Goal: Information Seeking & Learning: Learn about a topic

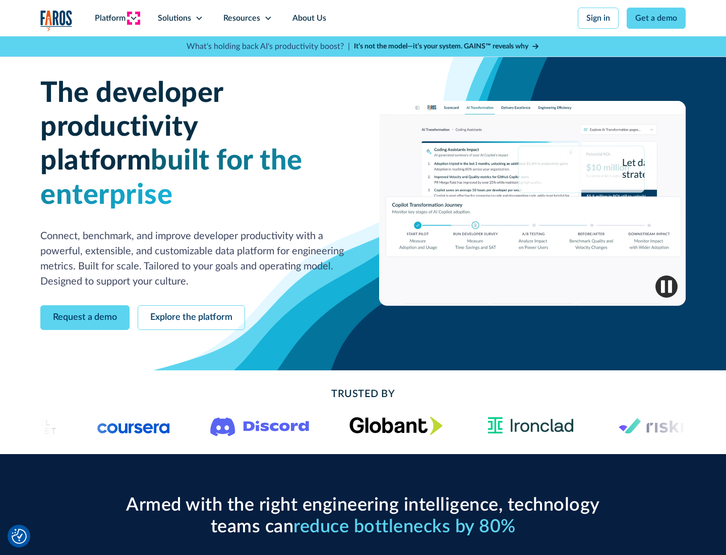
click at [133, 18] on icon at bounding box center [134, 18] width 8 height 8
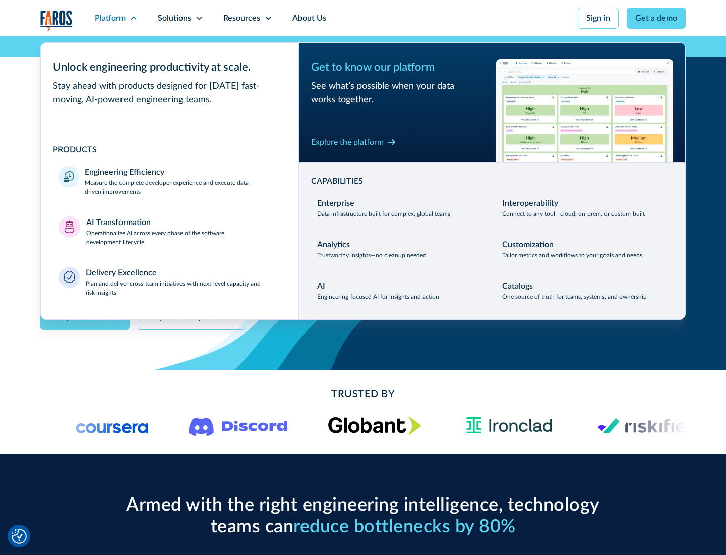
click at [183, 187] on p "Measure the complete developer experience and execute data-driven improvements" at bounding box center [183, 187] width 196 height 18
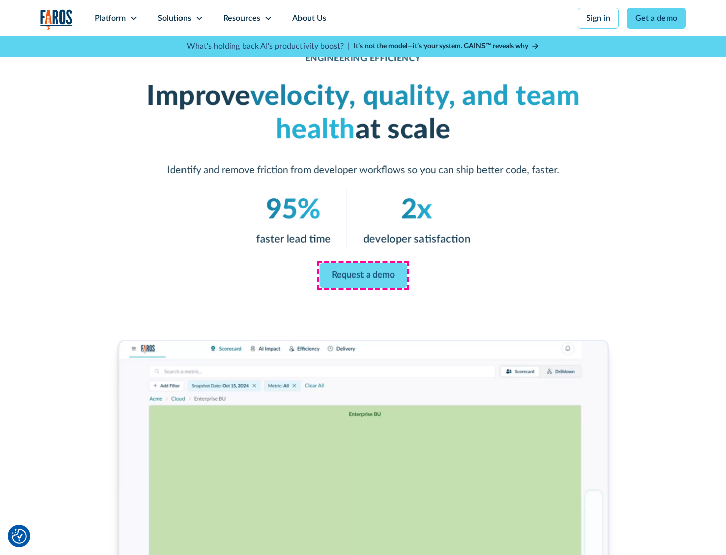
click at [363, 275] on link "Request a demo" at bounding box center [363, 275] width 88 height 24
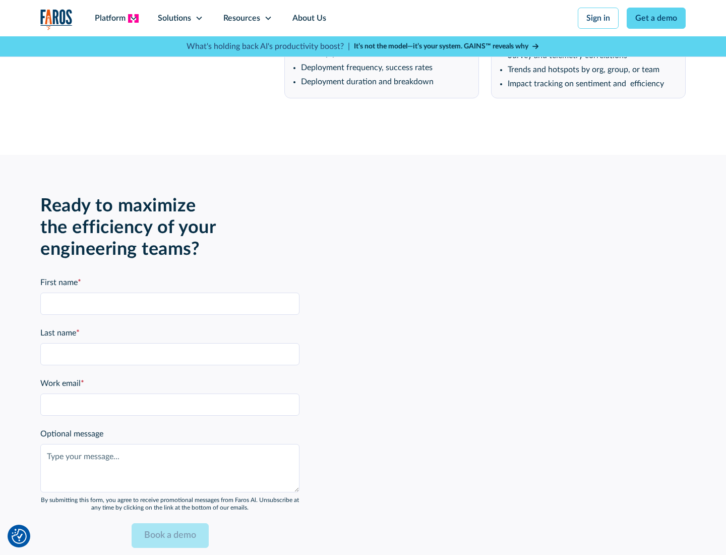
click at [133, 18] on icon at bounding box center [134, 18] width 8 height 8
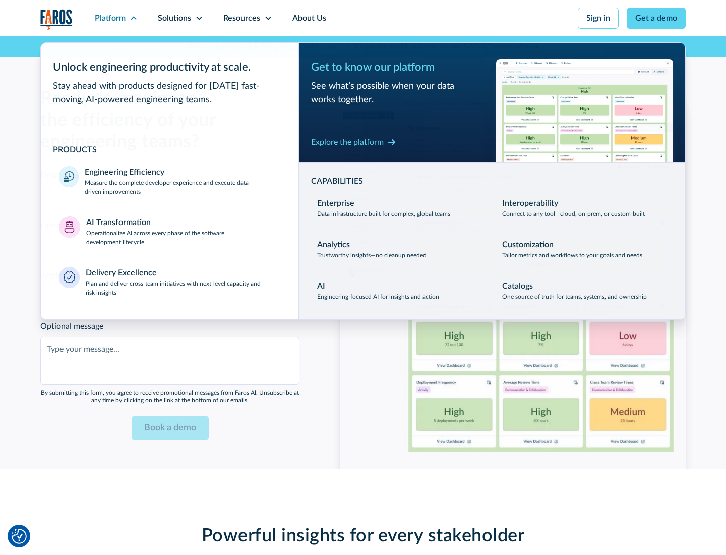
scroll to position [2213, 0]
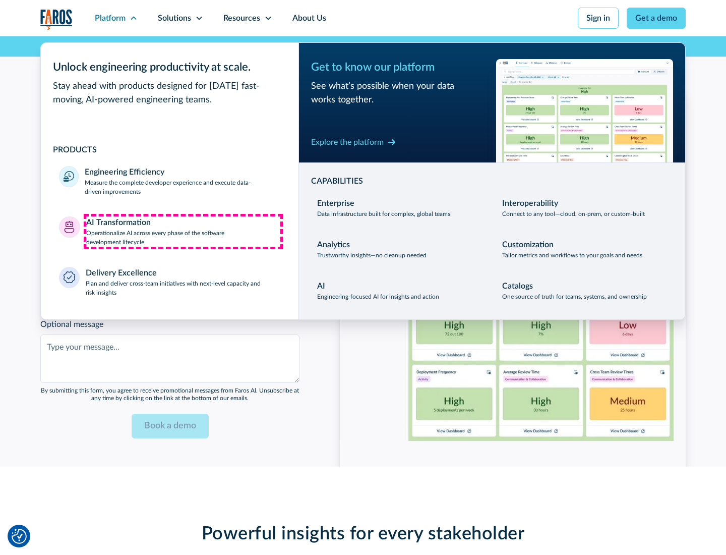
click at [183, 231] on p "Operationalize AI across every phase of the software development lifecycle" at bounding box center [183, 237] width 195 height 18
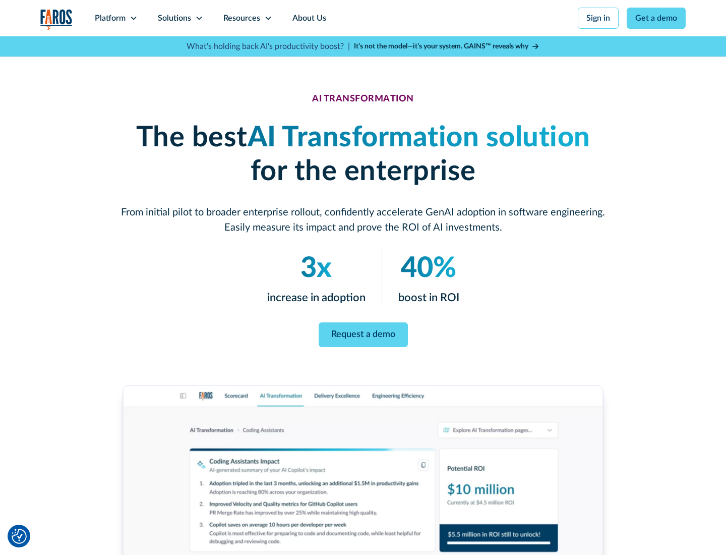
scroll to position [57, 0]
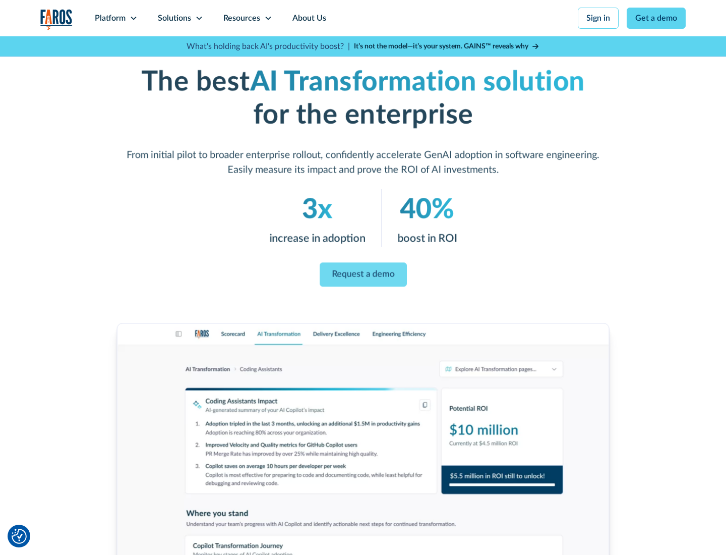
click at [363, 274] on link "Request a demo" at bounding box center [363, 275] width 87 height 24
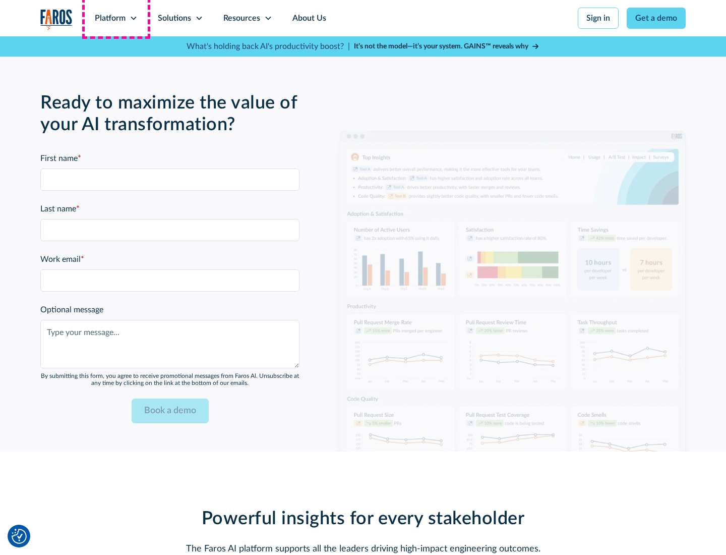
click at [116, 18] on div "Platform" at bounding box center [110, 18] width 31 height 12
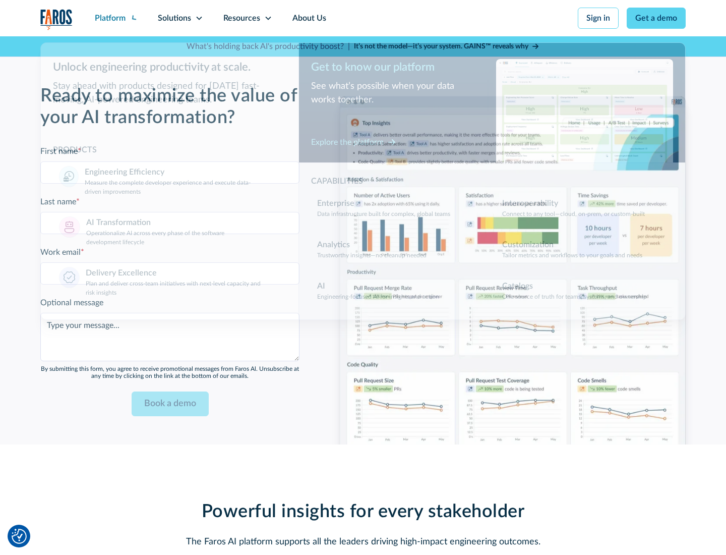
scroll to position [2455, 0]
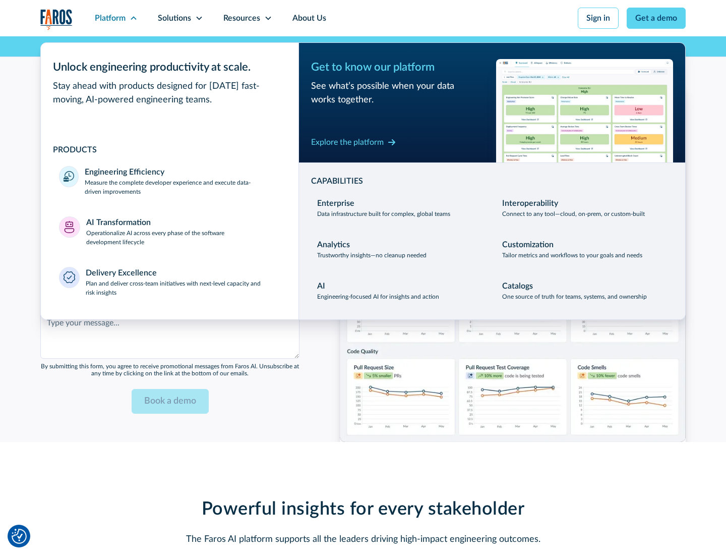
click at [348, 142] on div "Explore the platform" at bounding box center [347, 142] width 73 height 12
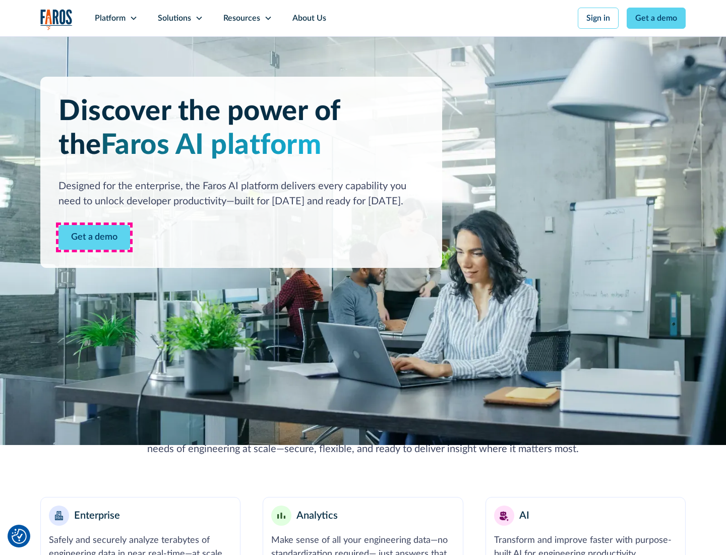
click at [94, 237] on link "Get a demo" at bounding box center [95, 237] width 72 height 25
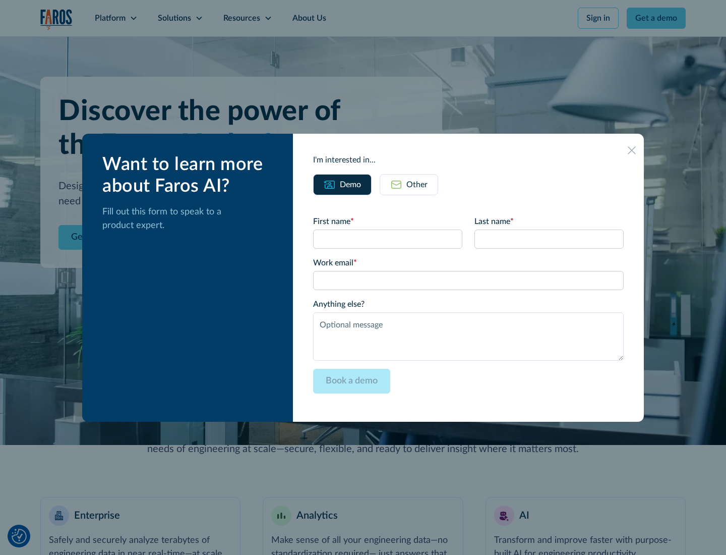
click at [417, 184] on div "Other" at bounding box center [417, 185] width 21 height 12
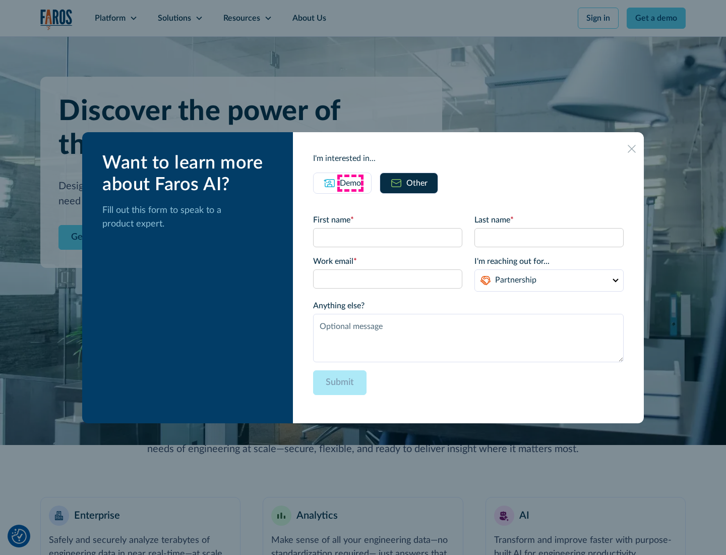
click at [351, 183] on div "Demo" at bounding box center [350, 183] width 21 height 12
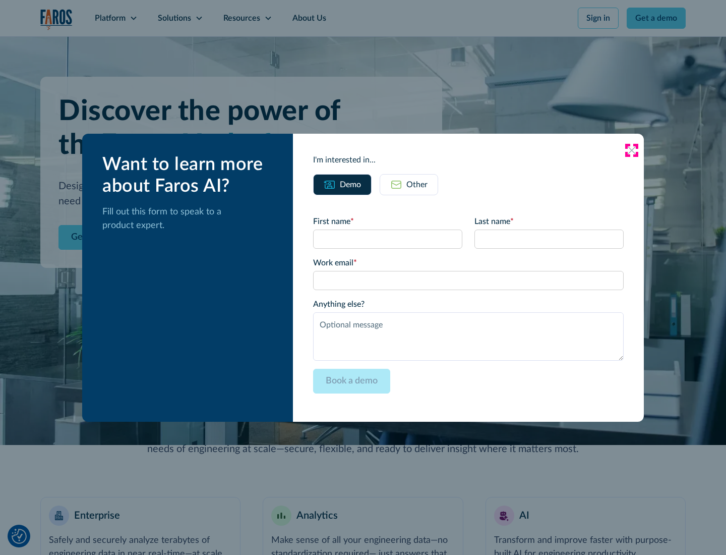
click at [632, 150] on icon at bounding box center [632, 150] width 8 height 8
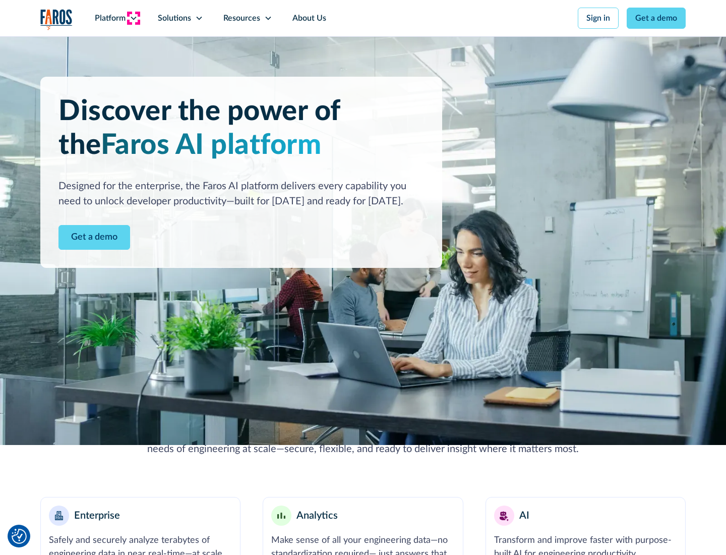
click at [133, 18] on icon at bounding box center [134, 18] width 8 height 8
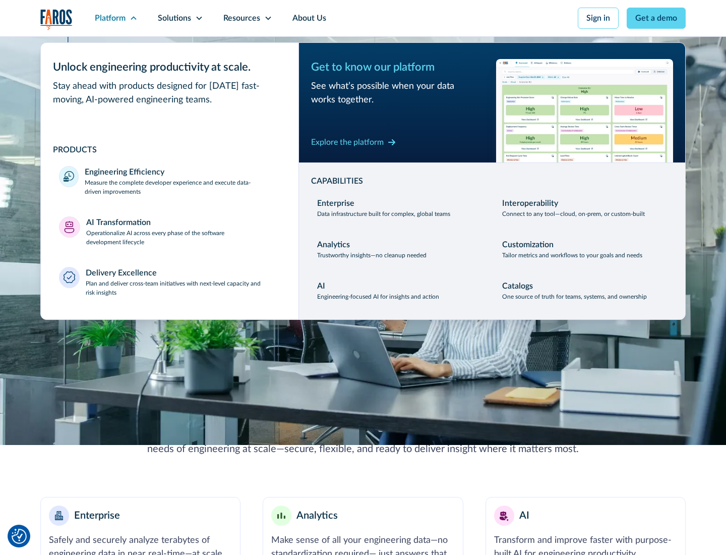
click at [183, 287] on p "Plan and deliver cross-team initiatives with next-level capacity and risk insig…" at bounding box center [183, 288] width 195 height 18
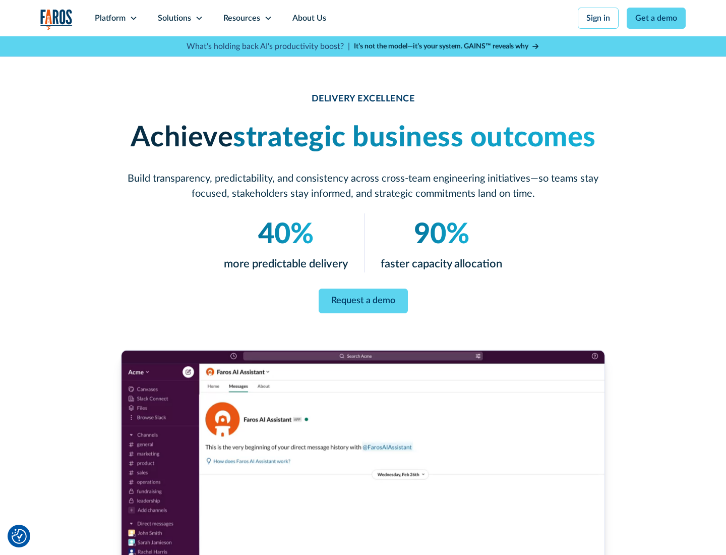
click at [199, 18] on icon at bounding box center [199, 18] width 8 height 8
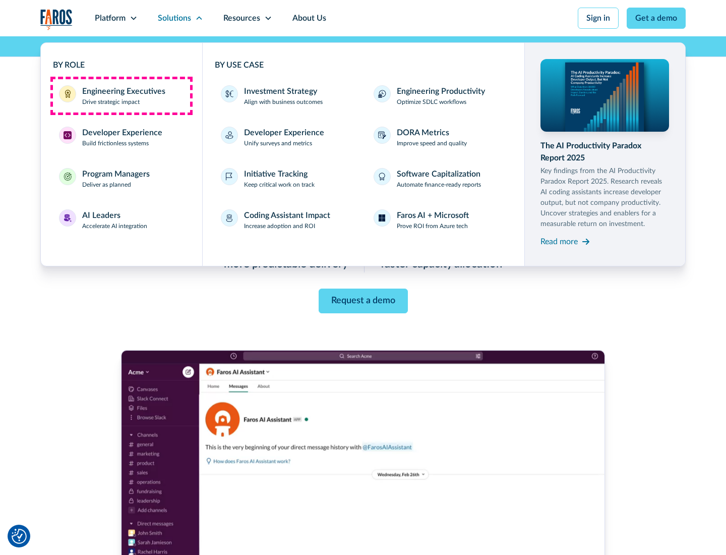
click at [121, 96] on div "Engineering Executives" at bounding box center [123, 91] width 83 height 12
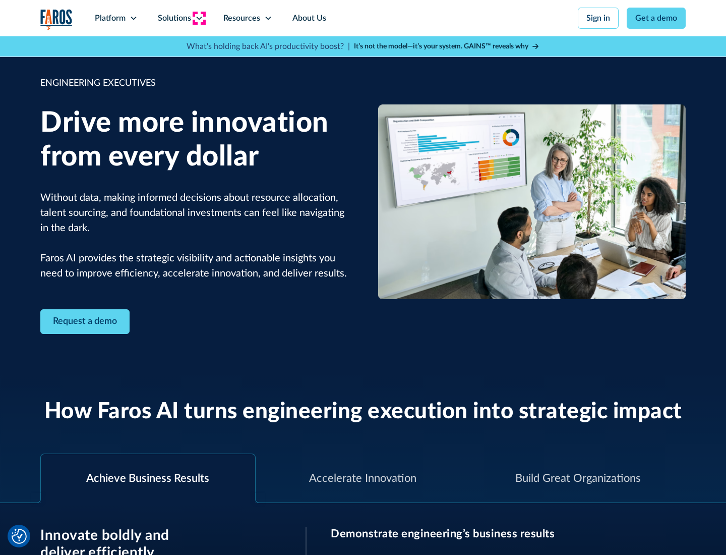
click at [199, 18] on icon at bounding box center [199, 18] width 8 height 8
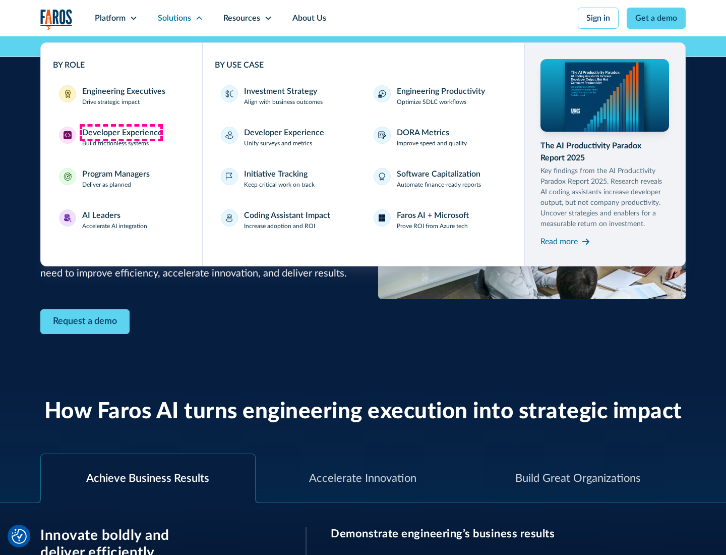
click at [121, 133] on div "Developer Experience" at bounding box center [122, 133] width 80 height 12
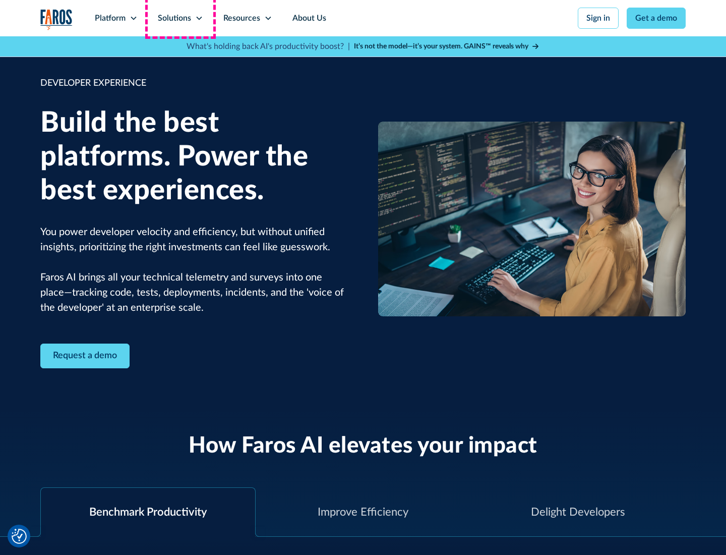
click at [180, 18] on div "Solutions" at bounding box center [174, 18] width 33 height 12
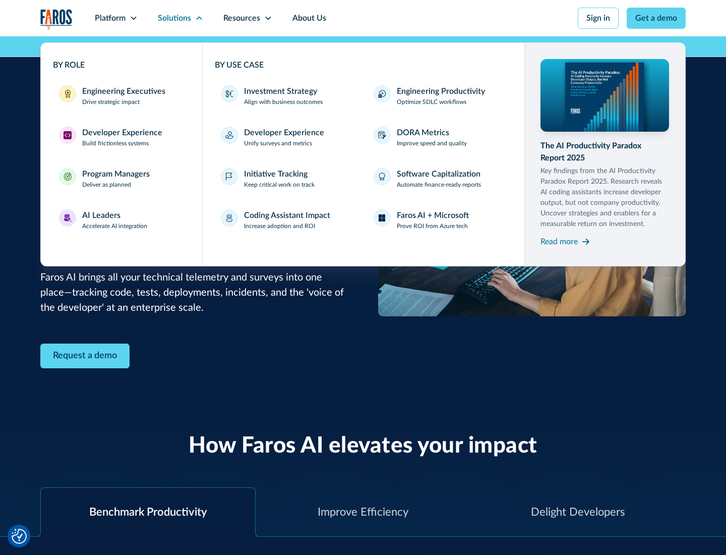
click at [116, 179] on div "Program Managers" at bounding box center [116, 174] width 68 height 12
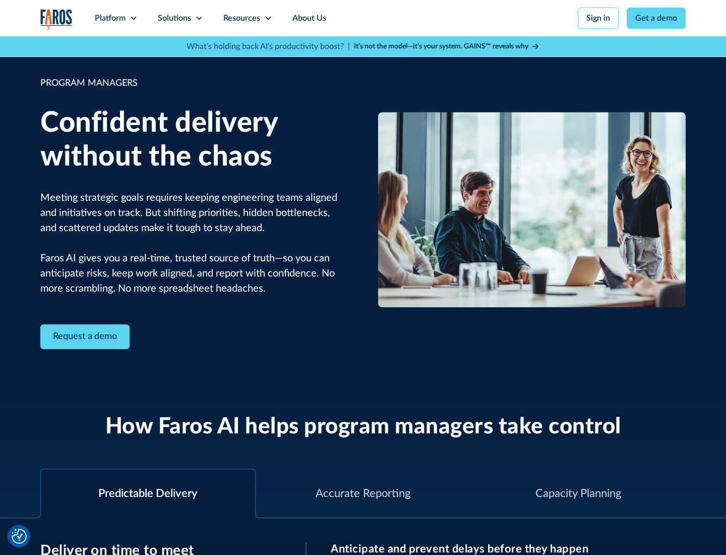
click at [199, 18] on icon at bounding box center [199, 18] width 8 height 8
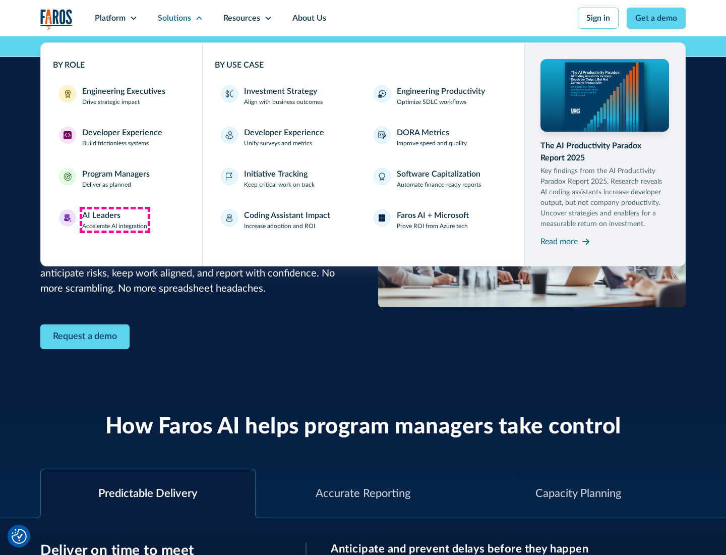
click at [115, 220] on div "AI Leaders" at bounding box center [101, 215] width 38 height 12
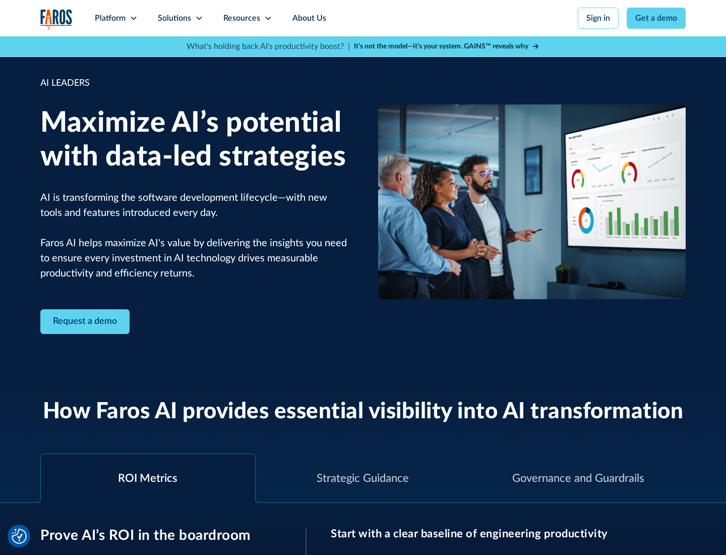
click at [199, 18] on icon at bounding box center [199, 18] width 8 height 8
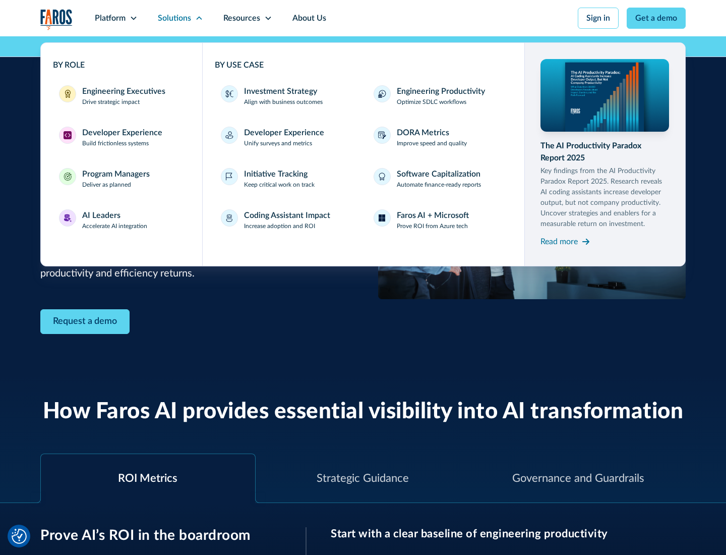
click at [279, 91] on div "Investment Strategy" at bounding box center [280, 91] width 73 height 12
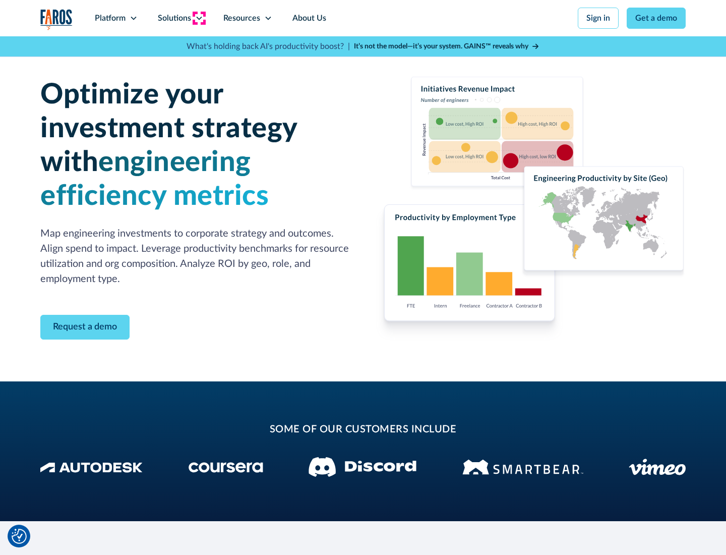
click at [199, 18] on icon at bounding box center [199, 18] width 8 height 8
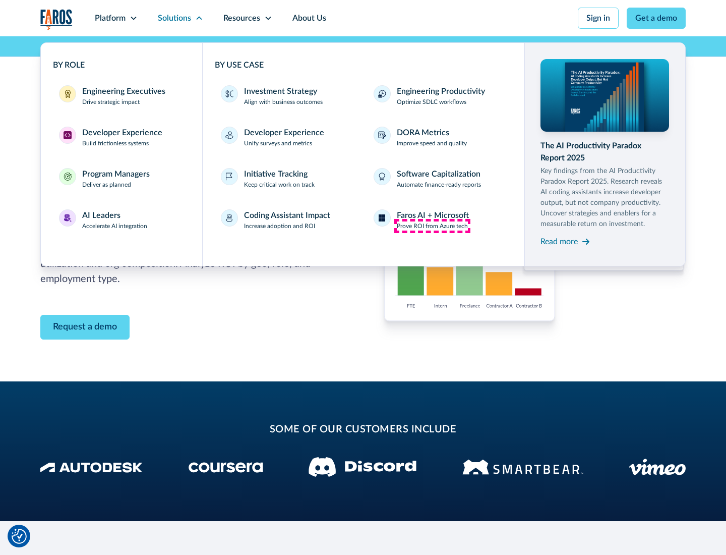
click at [432, 226] on p "Prove ROI from Azure tech" at bounding box center [432, 225] width 71 height 9
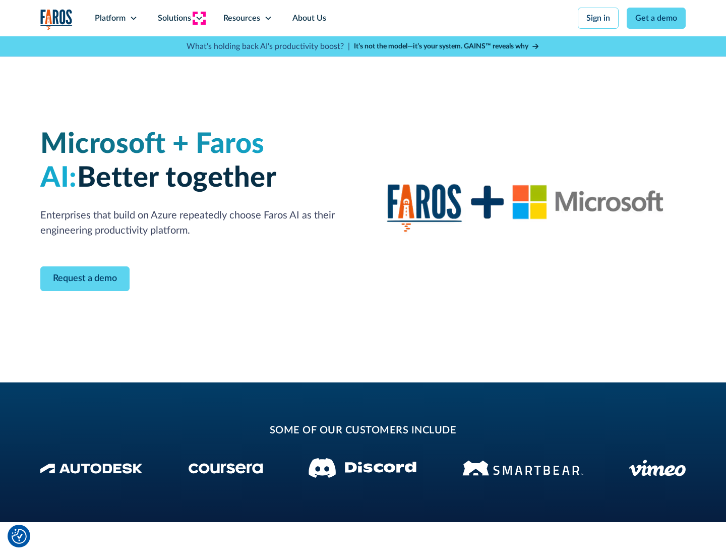
click at [199, 18] on icon at bounding box center [199, 18] width 8 height 8
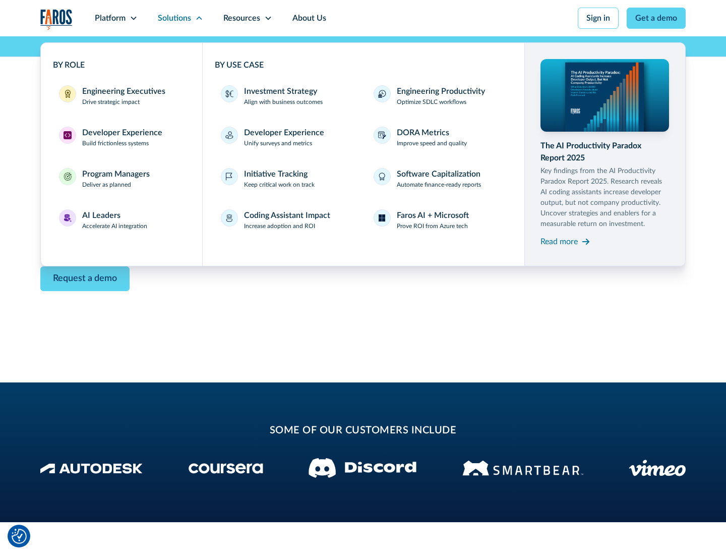
click at [559, 241] on div "Read more" at bounding box center [559, 242] width 37 height 12
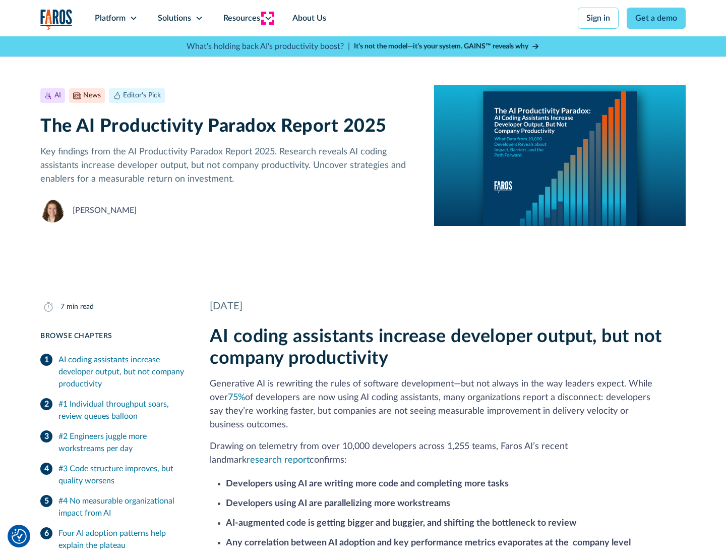
click at [267, 18] on icon at bounding box center [268, 18] width 8 height 8
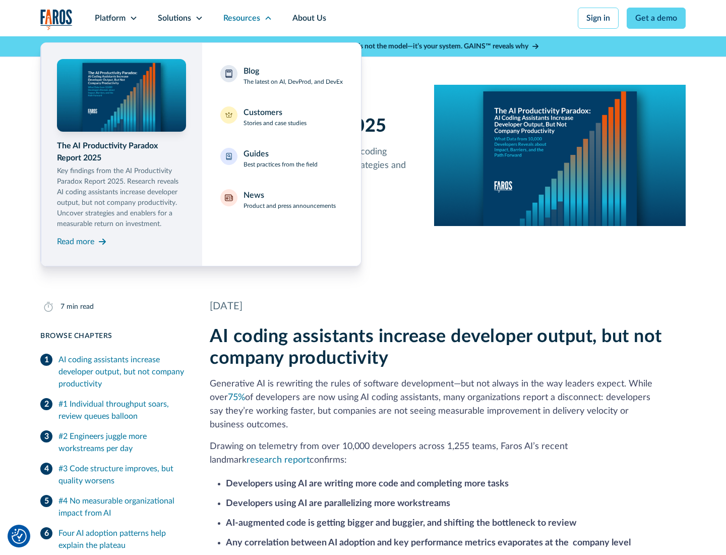
click at [293, 76] on div "Blog The latest on AI, DevProd, and DevEx" at bounding box center [293, 75] width 99 height 21
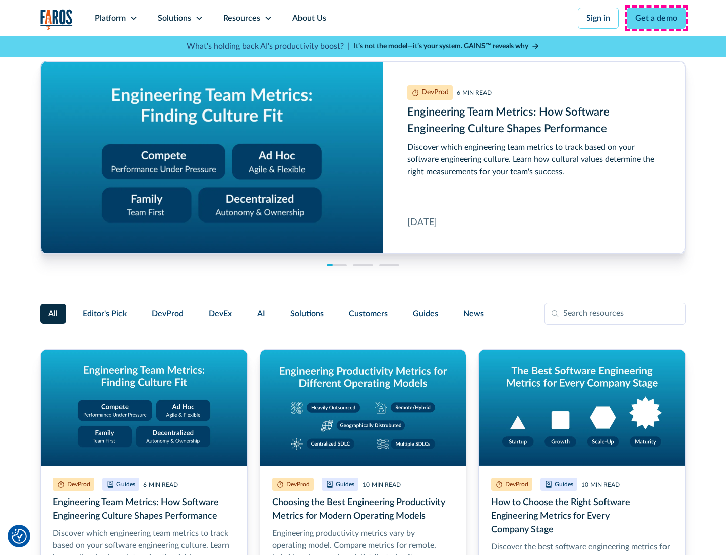
click at [657, 18] on link "Get a demo" at bounding box center [656, 18] width 59 height 21
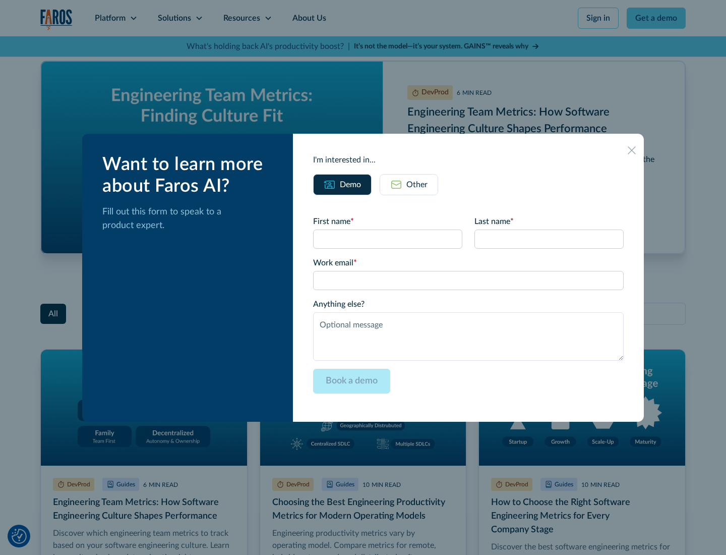
click at [409, 184] on div "Other" at bounding box center [417, 185] width 21 height 12
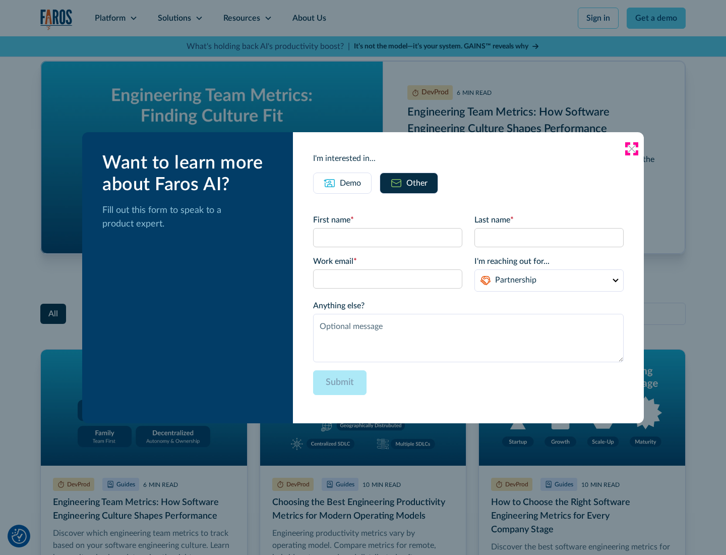
click at [632, 148] on icon at bounding box center [632, 149] width 8 height 8
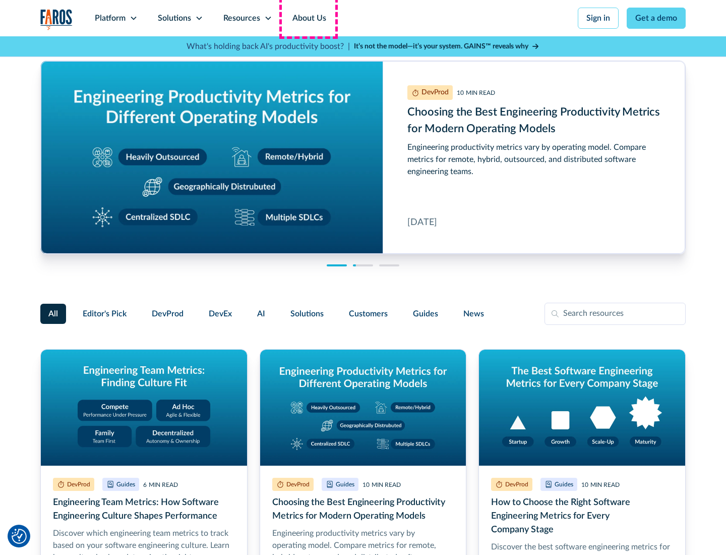
click at [308, 18] on link "About Us" at bounding box center [309, 18] width 54 height 36
